Goal: Information Seeking & Learning: Learn about a topic

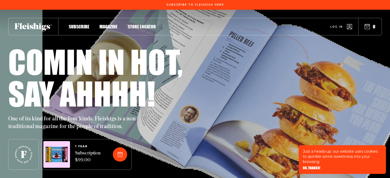
click at [109, 24] on span "Magazine" at bounding box center [108, 21] width 18 height 6
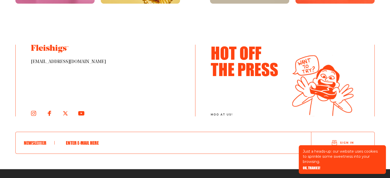
scroll to position [913, 0]
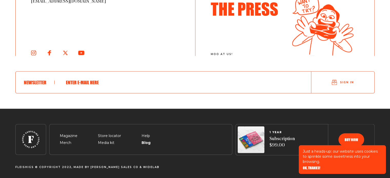
click at [149, 140] on span "Blog" at bounding box center [145, 136] width 8 height 6
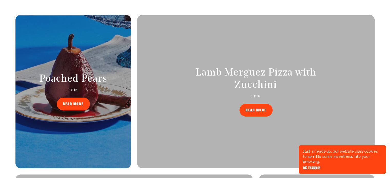
scroll to position [179, 0]
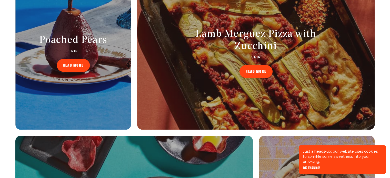
click at [249, 68] on link "READ MORE" at bounding box center [255, 71] width 33 height 13
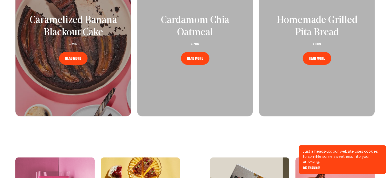
scroll to position [717, 0]
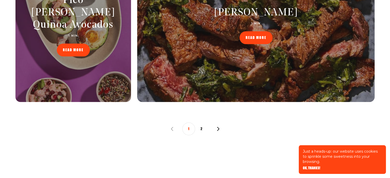
scroll to position [564, 0]
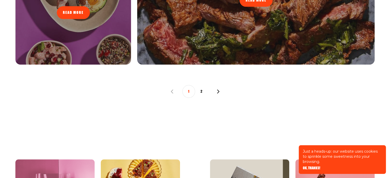
click at [203, 90] on button "2" at bounding box center [201, 91] width 13 height 13
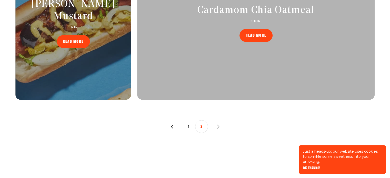
scroll to position [537, 0]
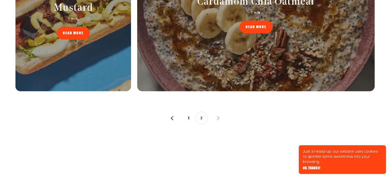
click at [269, 20] on div "Cardamom Chia Oatmeal 1 MIN READ MORE" at bounding box center [256, 14] width 148 height 37
click at [264, 25] on span "READ MORE" at bounding box center [255, 24] width 21 height 4
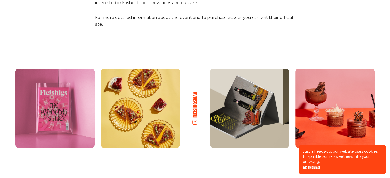
scroll to position [406, 0]
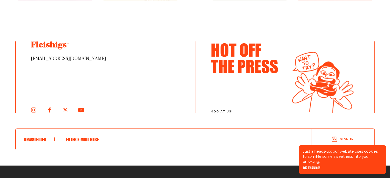
scroll to position [991, 0]
